Goal: Task Accomplishment & Management: Use online tool/utility

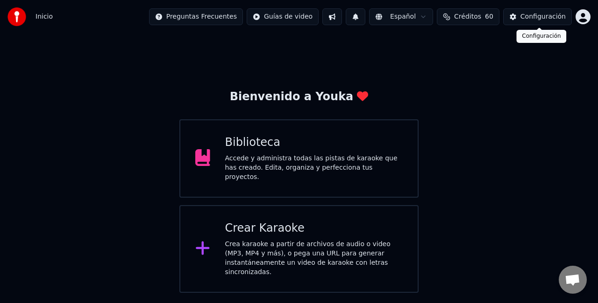
click at [526, 15] on div "Configuración" at bounding box center [542, 16] width 45 height 9
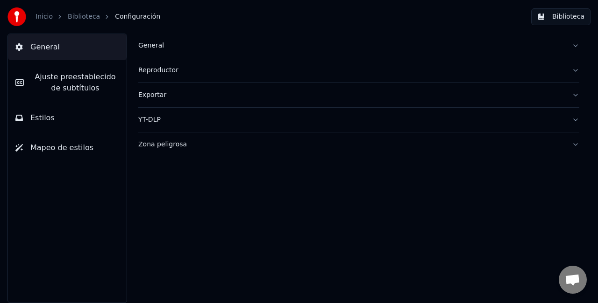
click at [42, 116] on span "Estilos" at bounding box center [42, 118] width 24 height 11
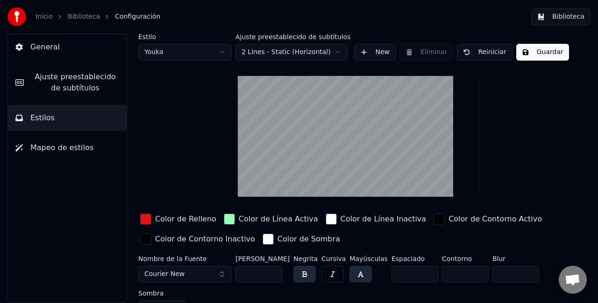
scroll to position [16, 0]
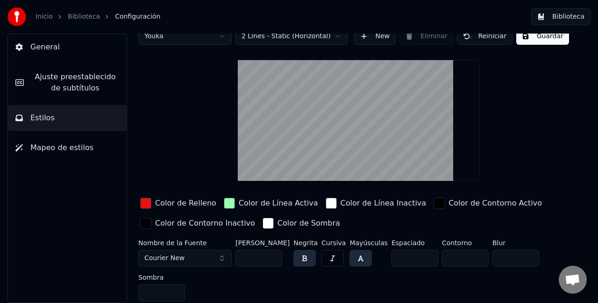
click at [253, 258] on input "**" at bounding box center [258, 258] width 47 height 17
type input "*"
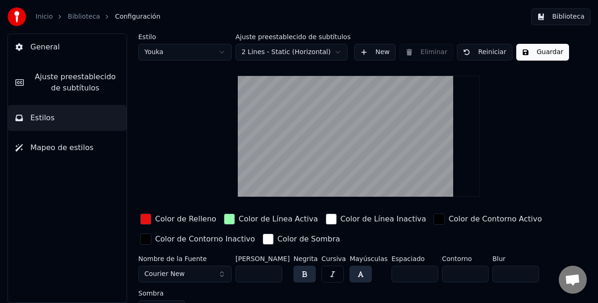
type input "**"
click at [533, 52] on button "Guardar" at bounding box center [542, 52] width 53 height 17
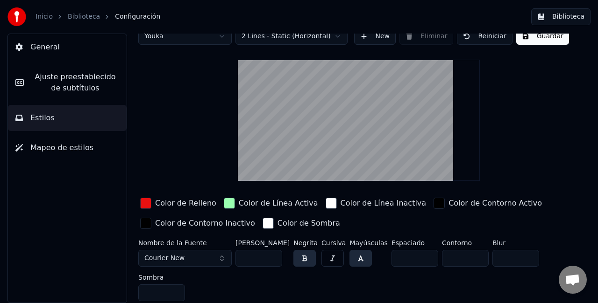
click at [537, 36] on button "Guardar" at bounding box center [542, 36] width 53 height 17
click at [37, 45] on span "General" at bounding box center [44, 47] width 29 height 11
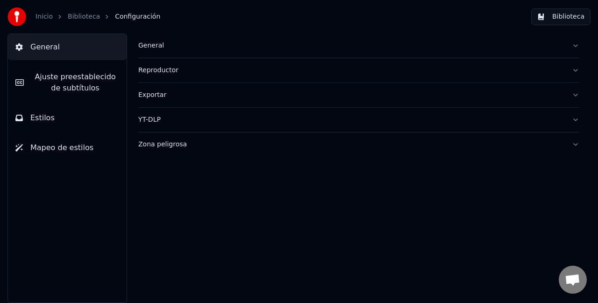
click at [42, 16] on link "Inicio" at bounding box center [43, 16] width 17 height 9
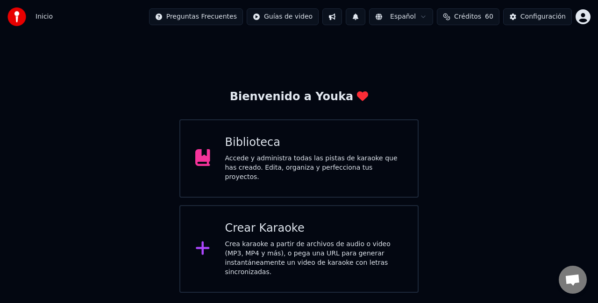
click at [272, 240] on div "Crea karaoke a partir de archivos de audio o video (MP3, MP4 y más), o pega una…" at bounding box center [314, 258] width 178 height 37
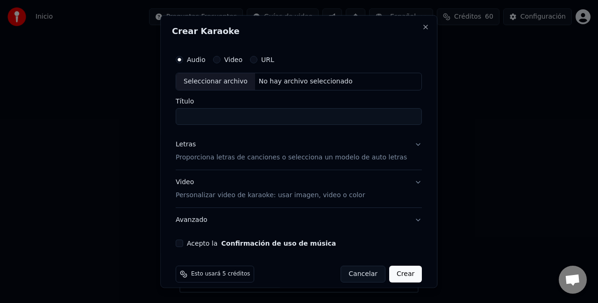
click at [218, 77] on div "Seleccionar archivo" at bounding box center [215, 81] width 79 height 17
click at [363, 116] on input "**********" at bounding box center [299, 116] width 246 height 17
type input "**********"
click at [221, 240] on button "Confirmación de uso de música" at bounding box center [278, 243] width 115 height 7
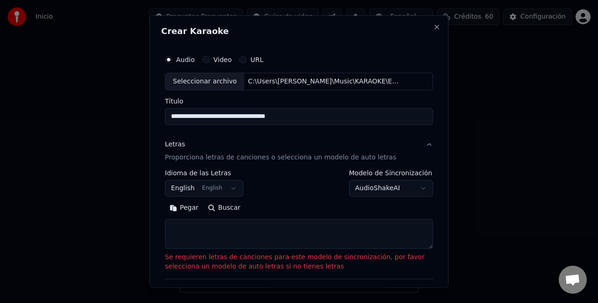
click at [239, 153] on p "Proporciona letras de canciones o selecciona un modelo de auto letras" at bounding box center [280, 157] width 231 height 9
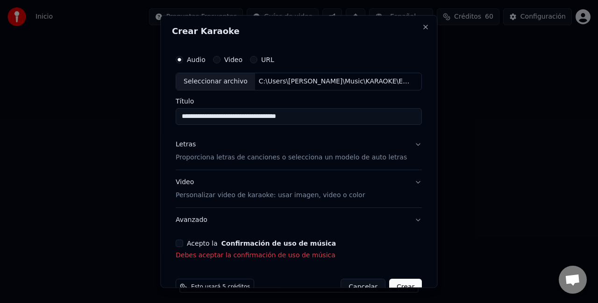
click at [236, 157] on p "Proporciona letras de canciones o selecciona un modelo de auto letras" at bounding box center [291, 157] width 231 height 9
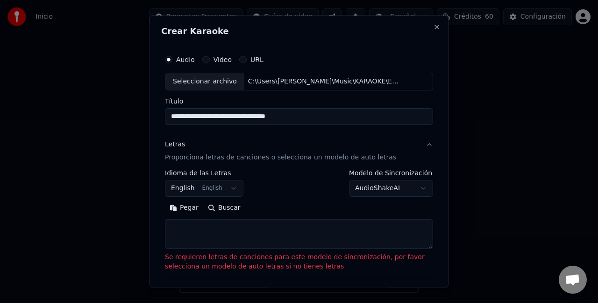
click at [229, 185] on button "English English" at bounding box center [204, 188] width 78 height 17
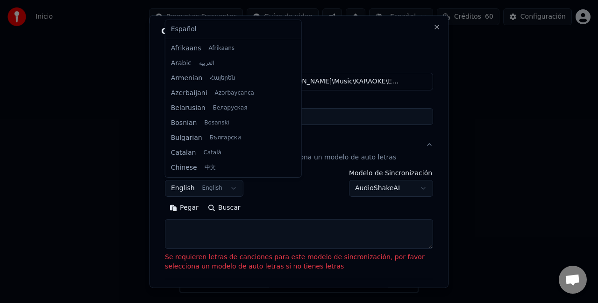
scroll to position [75, 0]
select select "**"
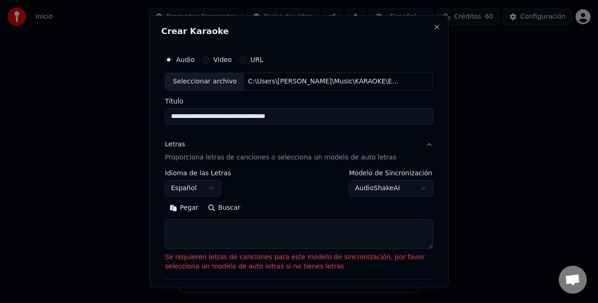
click at [183, 208] on button "Pegar" at bounding box center [184, 207] width 38 height 15
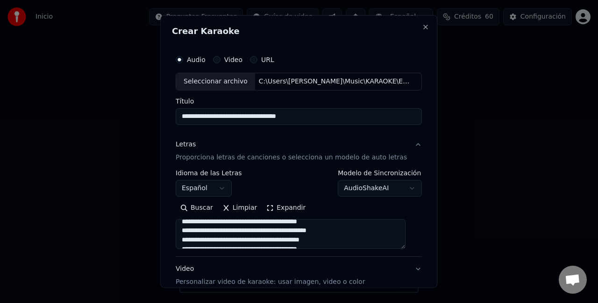
scroll to position [230, 0]
click at [187, 267] on div "Video Personalizar video de karaoke: usar imagen, video o color" at bounding box center [270, 275] width 189 height 22
type textarea "**********"
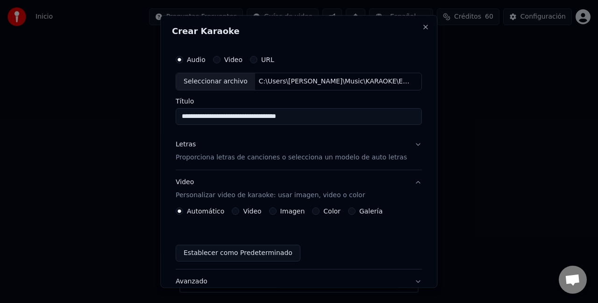
click at [285, 210] on label "Imagen" at bounding box center [292, 211] width 25 height 7
click at [276, 210] on button "Imagen" at bounding box center [272, 210] width 7 height 7
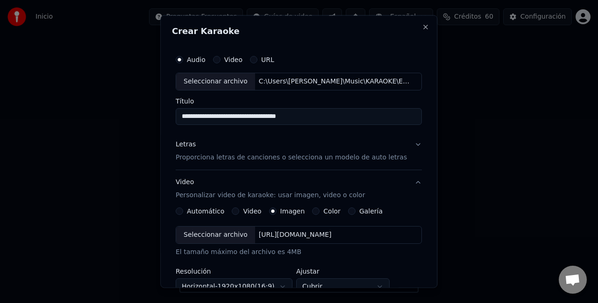
click at [230, 235] on div "Seleccionar archivo" at bounding box center [215, 234] width 79 height 17
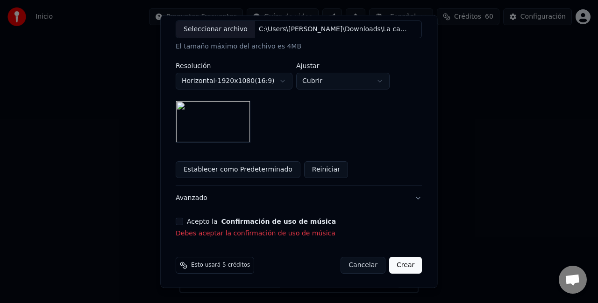
click at [183, 218] on button "Acepto la Confirmación de uso de música" at bounding box center [179, 221] width 7 height 7
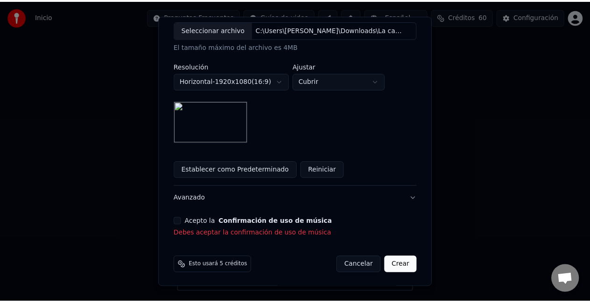
scroll to position [192, 0]
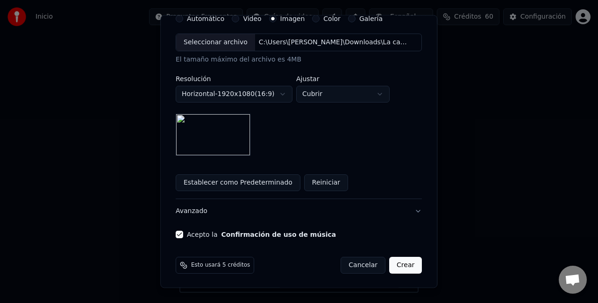
click at [395, 261] on button "Crear" at bounding box center [405, 265] width 33 height 17
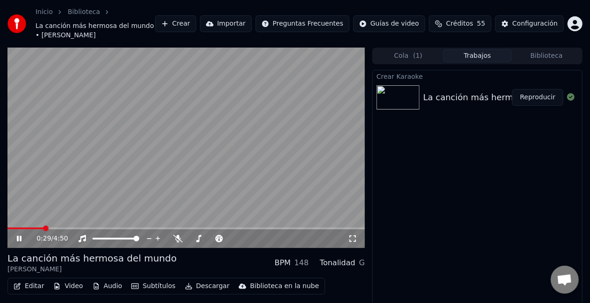
click at [201, 280] on button "Descargar" at bounding box center [207, 286] width 52 height 13
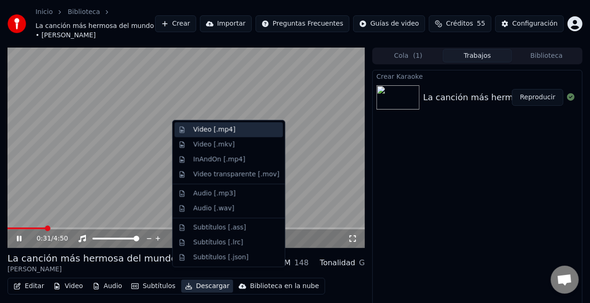
click at [201, 127] on div "Video [.mp4]" at bounding box center [214, 129] width 42 height 9
